Goal: Task Accomplishment & Management: Manage account settings

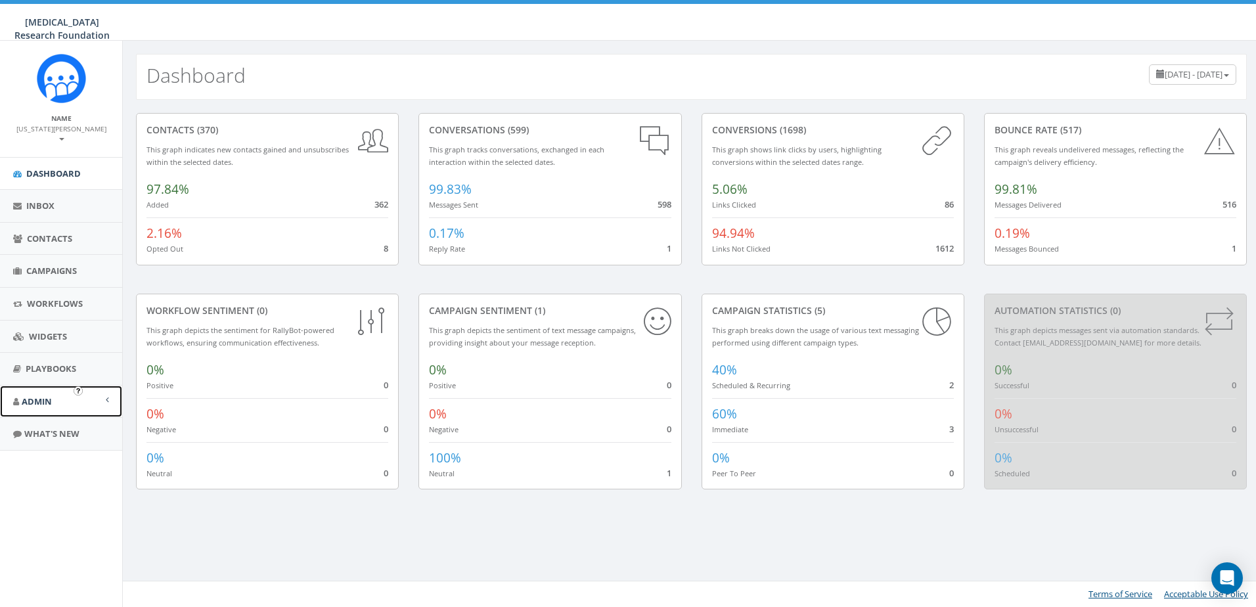
click at [59, 393] on link "Admin" at bounding box center [61, 402] width 122 height 32
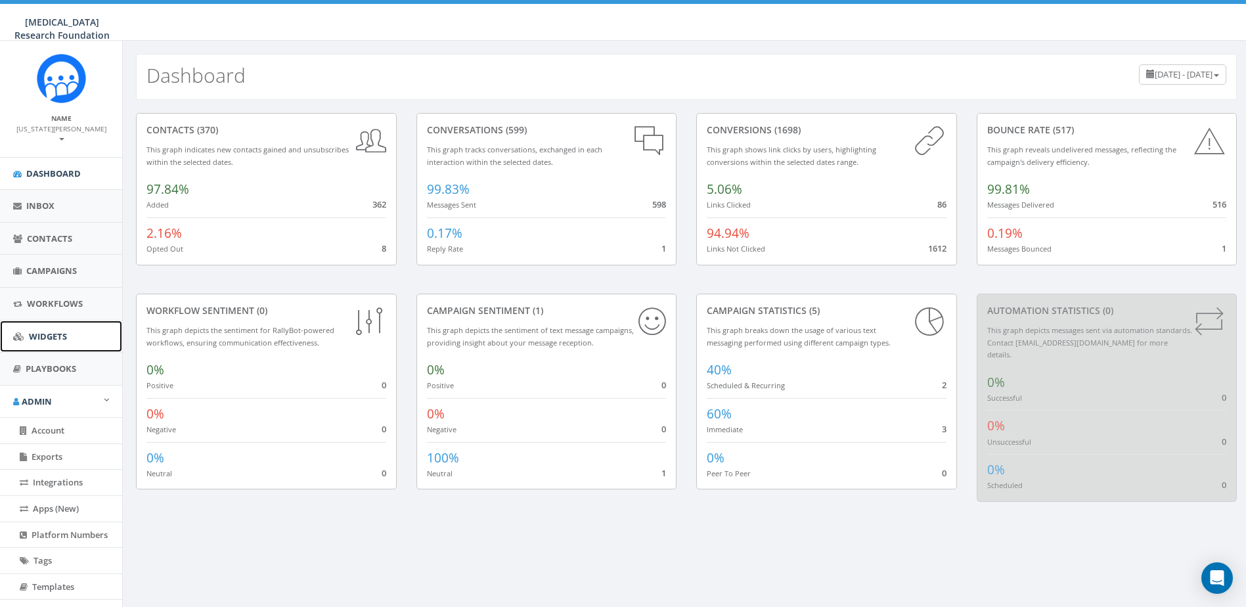
click at [45, 321] on link "Widgets" at bounding box center [61, 337] width 122 height 32
